Goal: Information Seeking & Learning: Learn about a topic

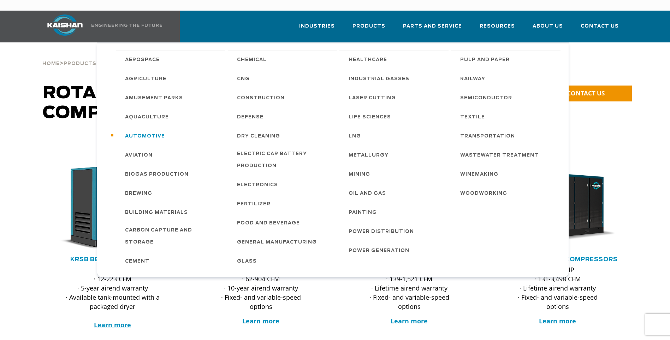
click at [153, 130] on span "Automotive" at bounding box center [145, 136] width 40 height 12
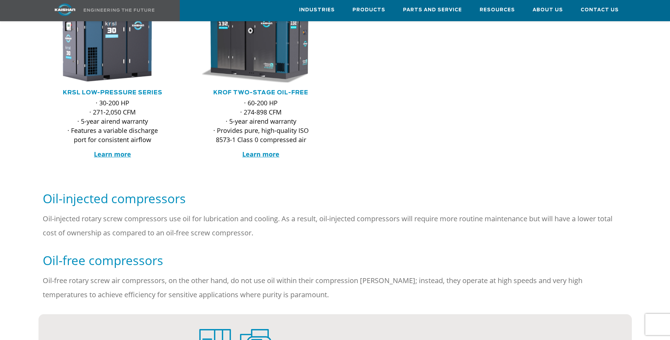
scroll to position [353, 0]
